Goal: Obtain resource: Obtain resource

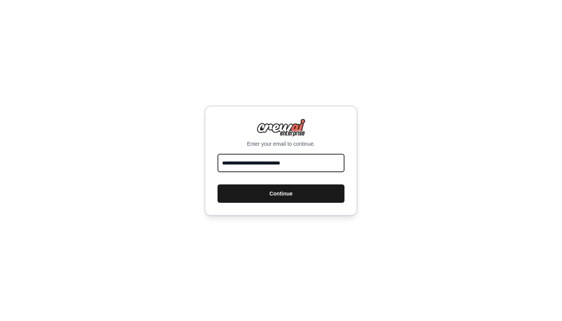
type input "**********"
click at [249, 199] on button "Continue" at bounding box center [281, 193] width 127 height 18
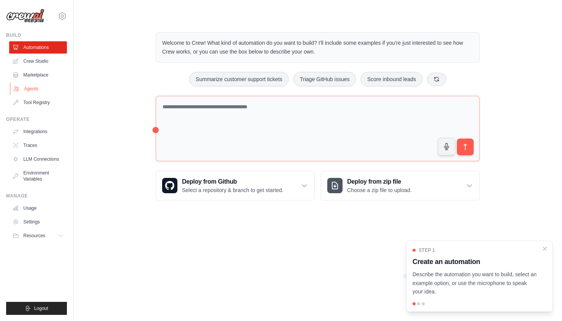
click at [34, 88] on link "Agents" at bounding box center [39, 89] width 58 height 12
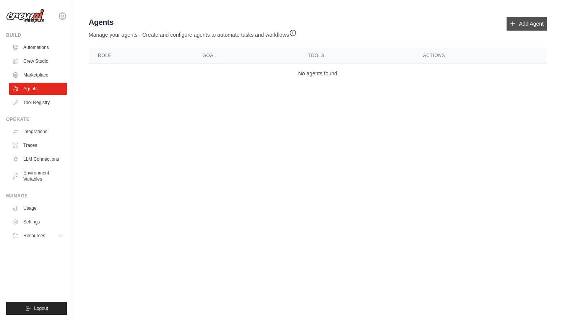
click at [526, 22] on link "Add Agent" at bounding box center [527, 24] width 40 height 14
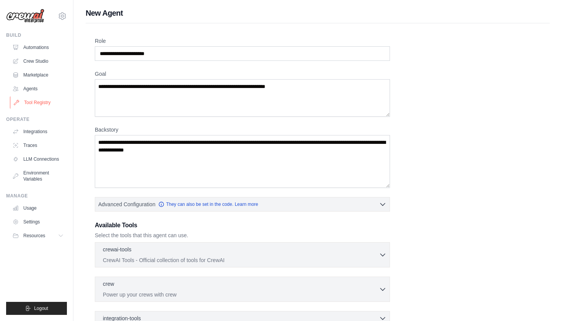
click at [48, 104] on link "Tool Registry" at bounding box center [39, 102] width 58 height 12
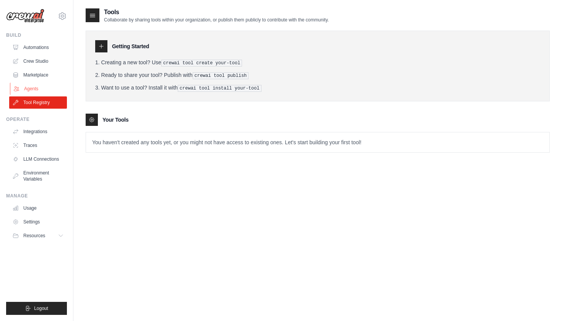
click at [44, 90] on link "Agents" at bounding box center [39, 89] width 58 height 12
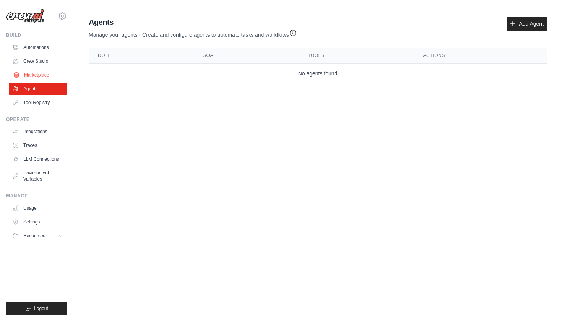
click at [54, 72] on link "Marketplace" at bounding box center [39, 75] width 58 height 12
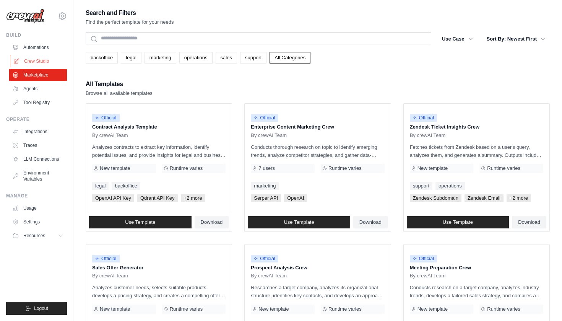
click at [35, 61] on link "Crew Studio" at bounding box center [39, 61] width 58 height 12
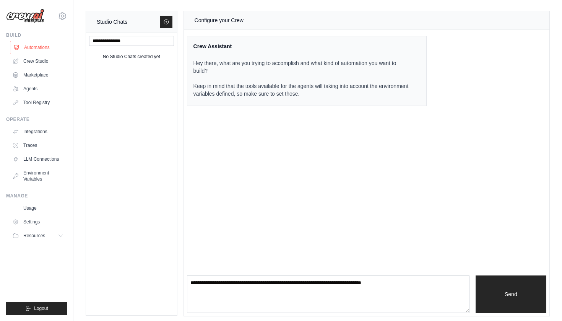
click at [44, 46] on link "Automations" at bounding box center [39, 47] width 58 height 12
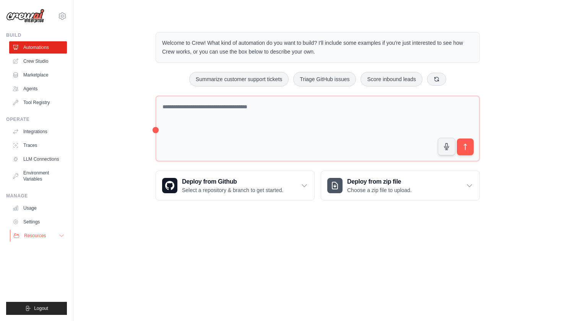
click at [60, 234] on icon at bounding box center [62, 236] width 6 height 6
click at [46, 94] on link "Agents" at bounding box center [39, 89] width 58 height 12
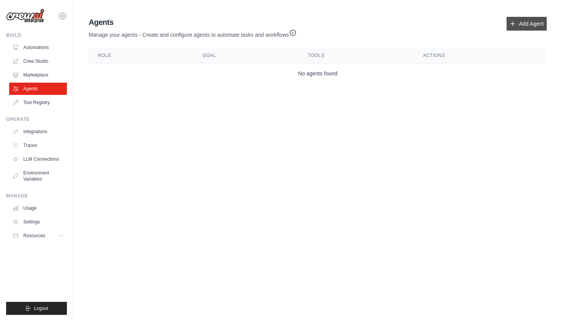
click at [534, 23] on link "Add Agent" at bounding box center [527, 24] width 40 height 14
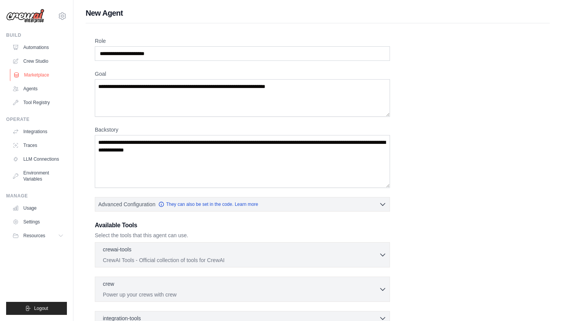
scroll to position [7, 0]
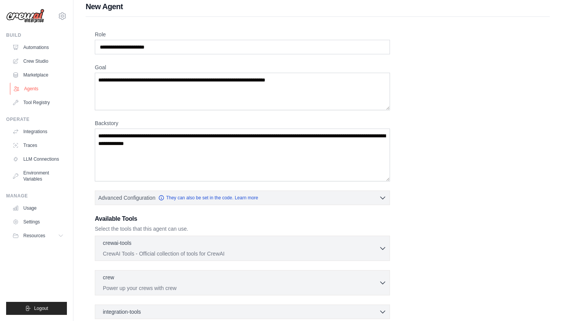
click at [42, 87] on link "Agents" at bounding box center [39, 89] width 58 height 12
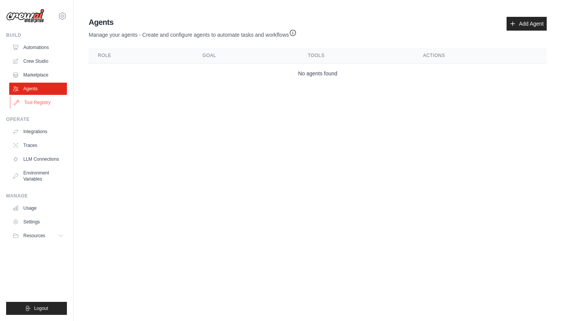
click at [42, 101] on link "Tool Registry" at bounding box center [39, 102] width 58 height 12
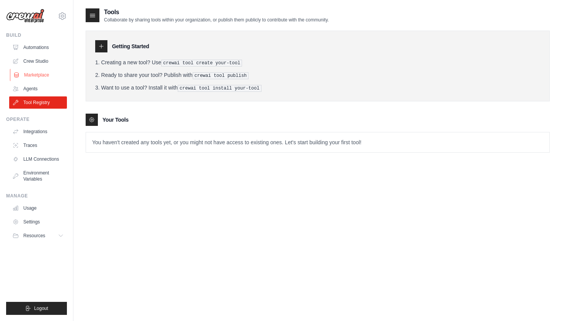
click at [52, 75] on link "Marketplace" at bounding box center [39, 75] width 58 height 12
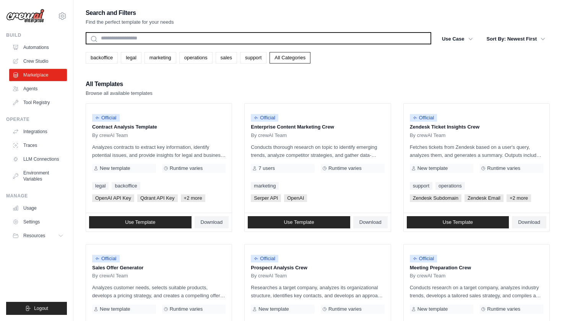
click at [280, 39] on input "text" at bounding box center [259, 38] width 346 height 12
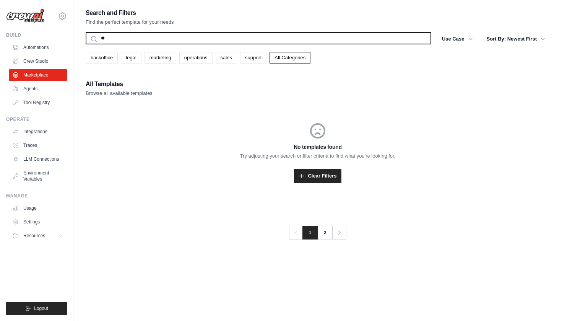
type input "*"
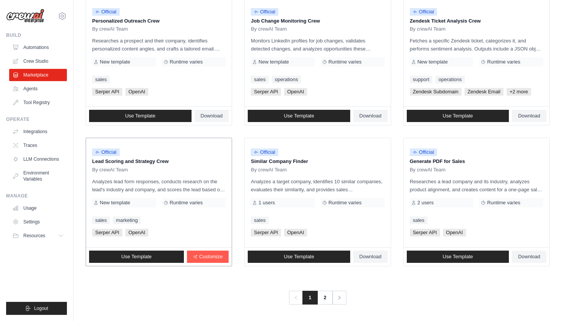
scroll to position [387, 0]
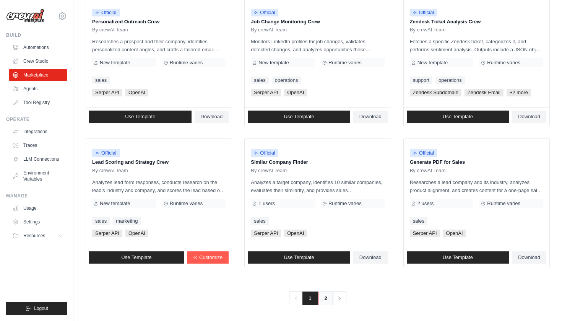
click at [328, 296] on link "2" at bounding box center [325, 299] width 15 height 14
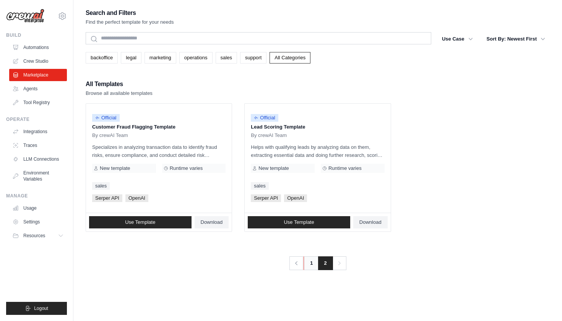
click at [311, 266] on link "1" at bounding box center [311, 263] width 15 height 14
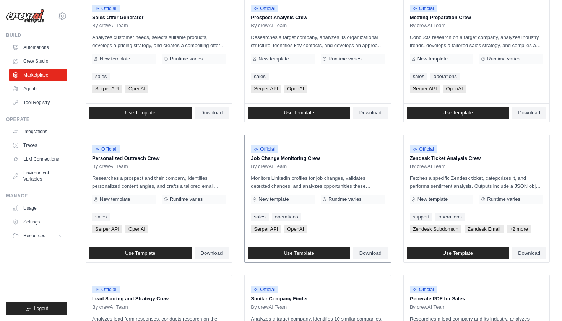
scroll to position [254, 0]
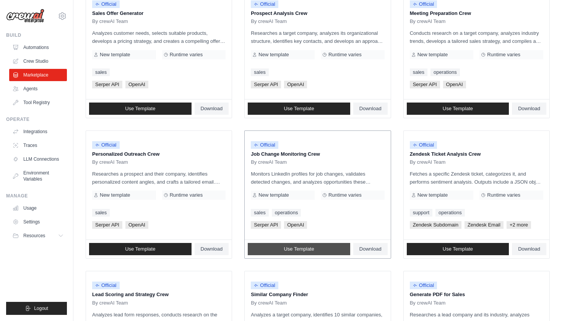
click at [317, 248] on link "Use Template" at bounding box center [299, 249] width 103 height 12
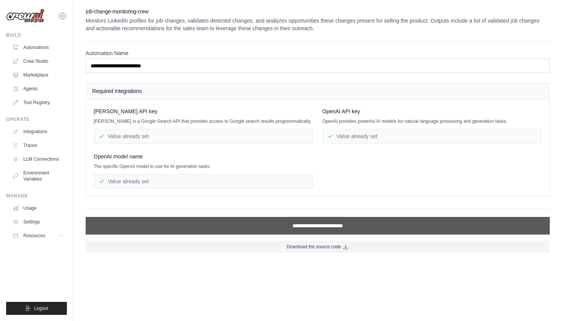
click at [318, 231] on input "**********" at bounding box center [318, 226] width 464 height 18
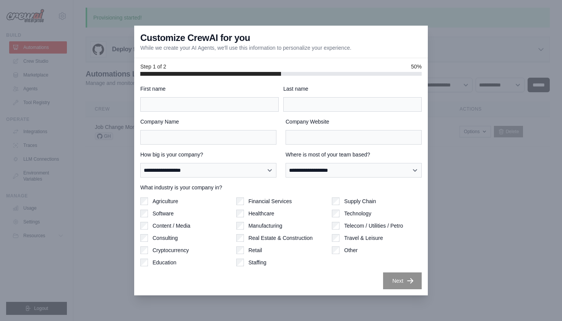
click at [444, 54] on div at bounding box center [281, 160] width 562 height 321
click at [495, 26] on div at bounding box center [281, 160] width 562 height 321
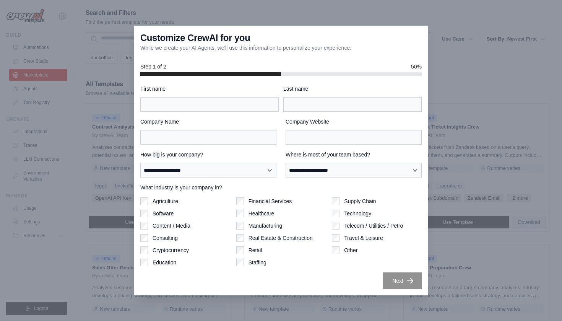
scroll to position [254, 0]
click at [381, 45] on div "Customize CrewAI for you While we create your AI Agents, we'll use this informa…" at bounding box center [281, 42] width 294 height 33
click at [124, 10] on div at bounding box center [281, 160] width 562 height 321
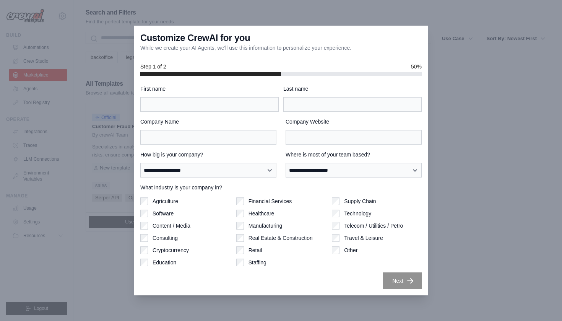
click at [39, 80] on div at bounding box center [281, 160] width 562 height 321
